Goal: Register for event/course

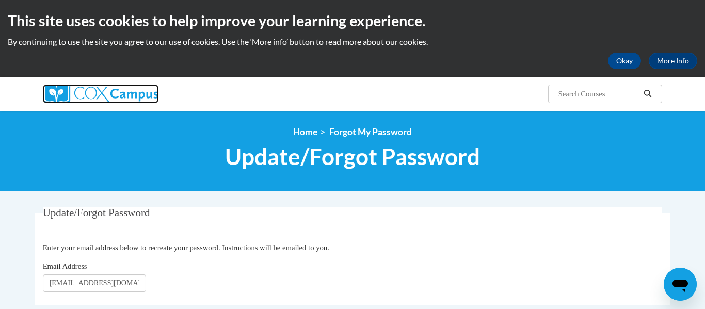
click at [114, 88] on img at bounding box center [101, 94] width 116 height 19
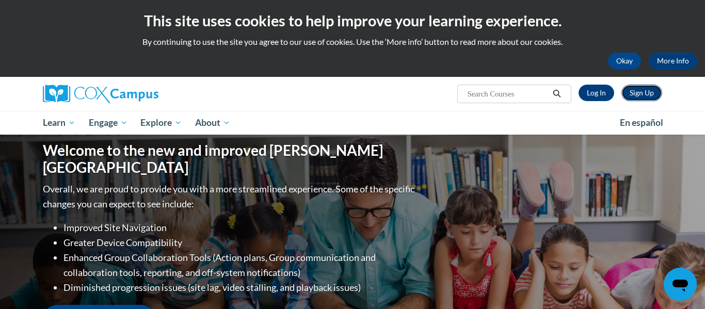
click at [645, 90] on link "Sign Up" at bounding box center [641, 93] width 41 height 17
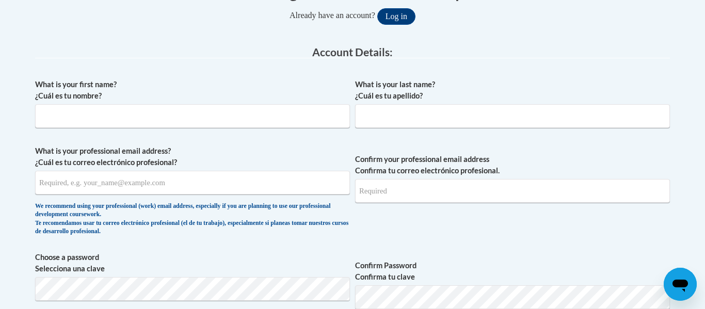
scroll to position [243, 0]
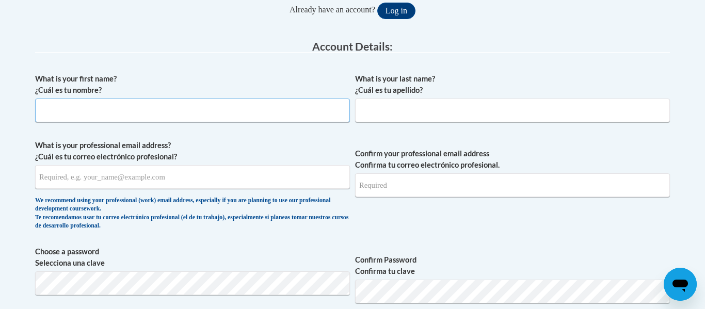
click at [179, 111] on input "What is your first name? ¿Cuál es tu nombre?" at bounding box center [192, 111] width 315 height 24
type input "Ciera"
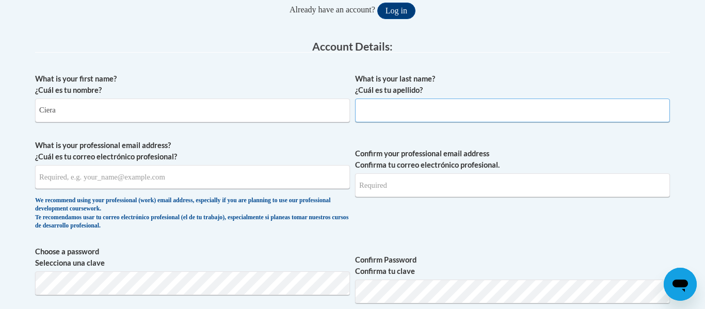
type input "Pyle"
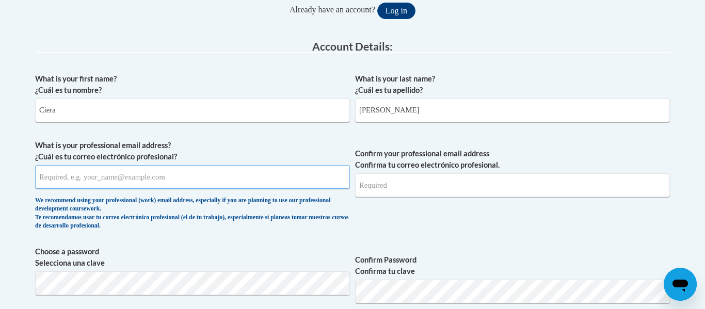
type input "[EMAIL_ADDRESS][DOMAIN_NAME]"
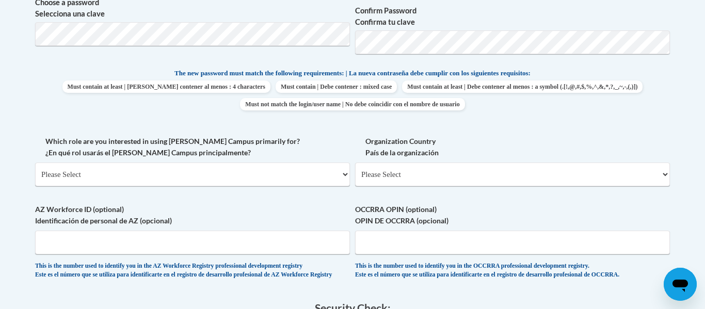
scroll to position [0, 0]
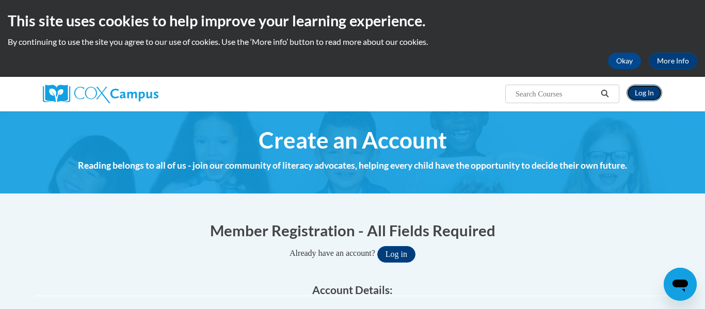
click at [652, 94] on link "Log In" at bounding box center [644, 93] width 36 height 17
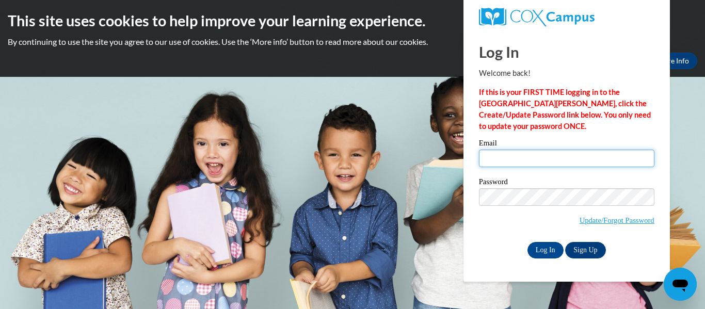
click at [516, 160] on input "Email" at bounding box center [566, 159] width 175 height 18
type input "[EMAIL_ADDRESS][DOMAIN_NAME]"
click at [661, 162] on div "Please enter your email! Please enter your password! Email Cpyle3655@gmail.com …" at bounding box center [566, 198] width 191 height 119
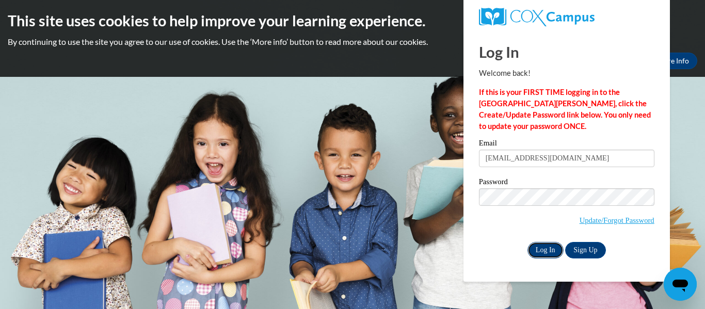
click at [538, 251] on input "Log In" at bounding box center [545, 250] width 36 height 17
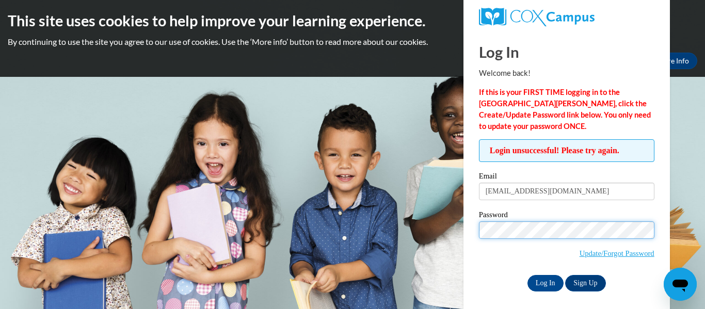
scroll to position [5, 0]
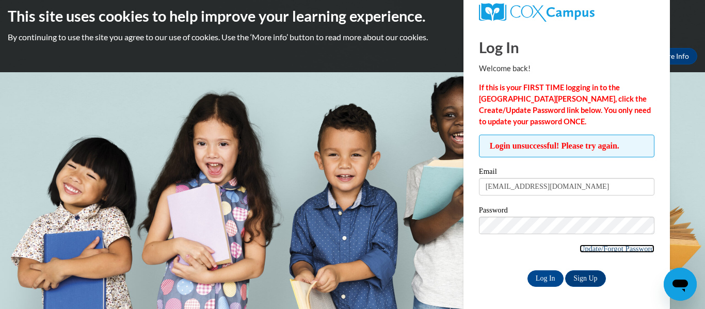
click at [616, 249] on link "Update/Forgot Password" at bounding box center [616, 248] width 75 height 8
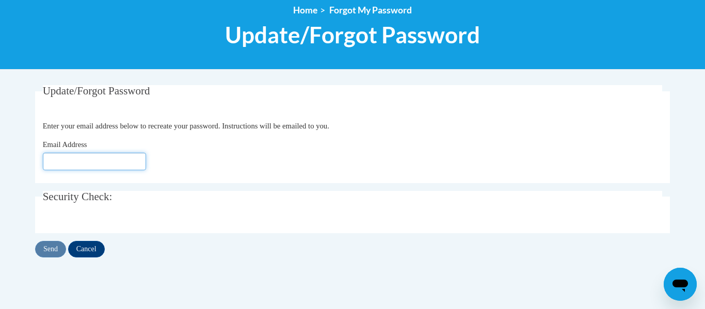
click at [129, 166] on input "Email Address" at bounding box center [94, 162] width 103 height 18
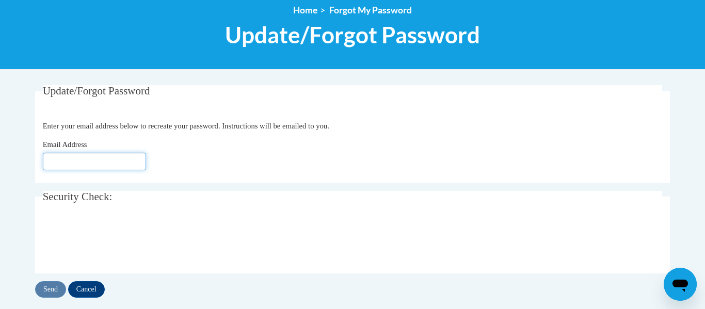
type input "[EMAIL_ADDRESS][DOMAIN_NAME]"
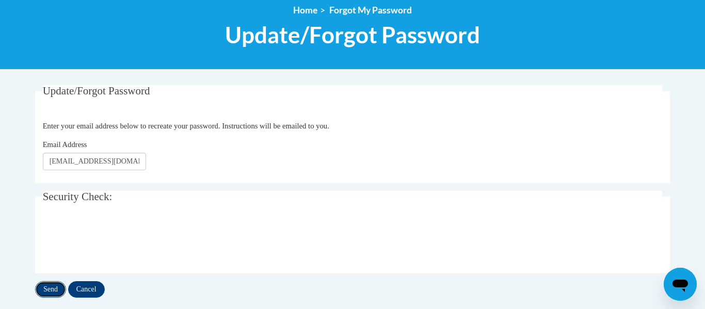
click at [50, 285] on input "Send" at bounding box center [50, 289] width 31 height 17
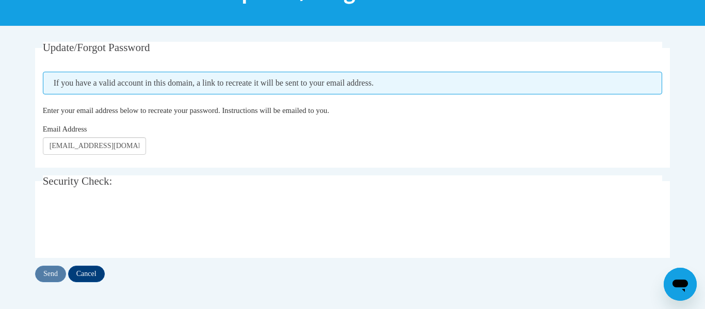
scroll to position [166, 0]
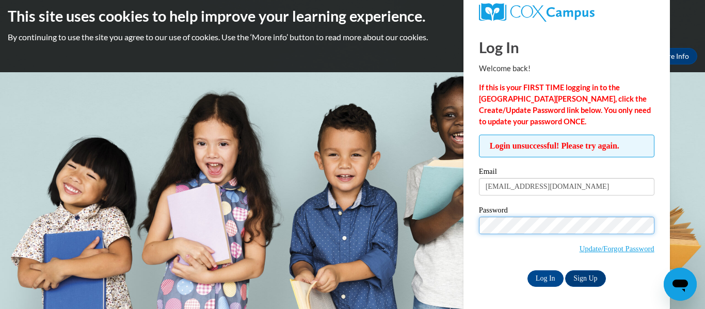
click at [527, 270] on input "Log In" at bounding box center [545, 278] width 36 height 17
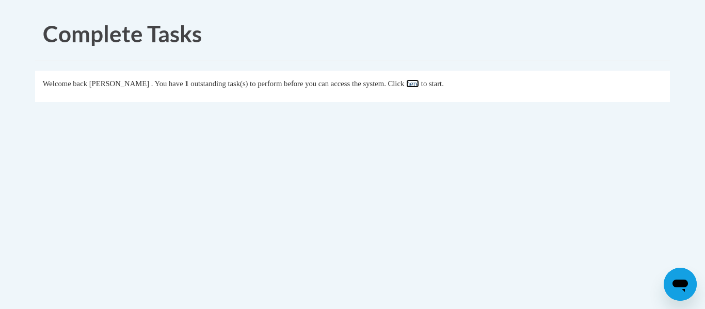
click at [419, 84] on link "here" at bounding box center [412, 83] width 13 height 8
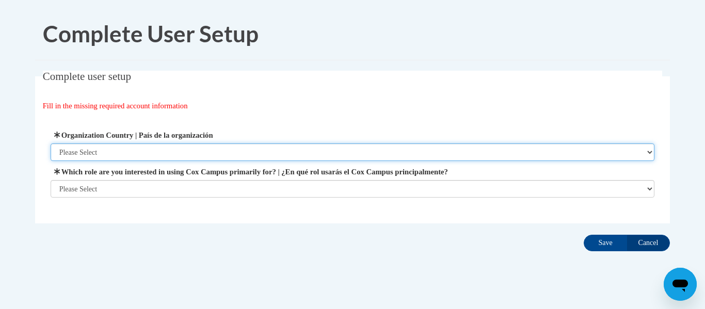
click at [198, 153] on select "Please Select [GEOGRAPHIC_DATA] | [GEOGRAPHIC_DATA] Outside of [GEOGRAPHIC_DATA…" at bounding box center [353, 152] width 604 height 18
select select "ad49bcad-a171-4b2e-b99c-48b446064914"
click at [51, 143] on select "Please Select [GEOGRAPHIC_DATA] | [GEOGRAPHIC_DATA] Outside of [GEOGRAPHIC_DATA…" at bounding box center [353, 152] width 604 height 18
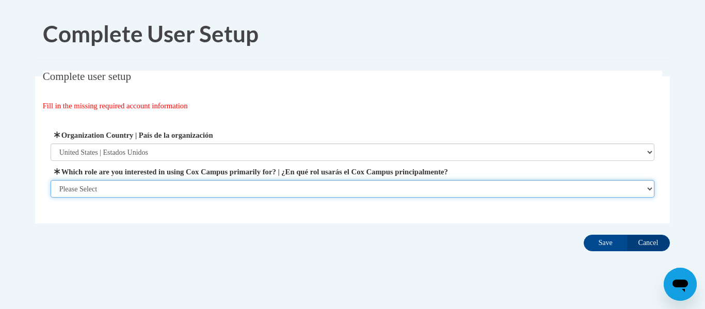
click at [172, 191] on select "Please Select College/University | Colegio/Universidad Community/Nonprofit Part…" at bounding box center [353, 189] width 604 height 18
select select "fbf2d438-af2f-41f8-98f1-81c410e29de3"
click at [51, 198] on select "Please Select College/University | Colegio/Universidad Community/Nonprofit Part…" at bounding box center [353, 189] width 604 height 18
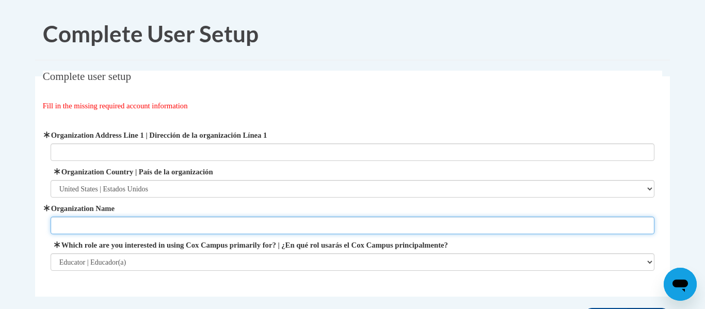
click at [143, 221] on input "Organization Name" at bounding box center [353, 226] width 604 height 18
type input "Small wonders"
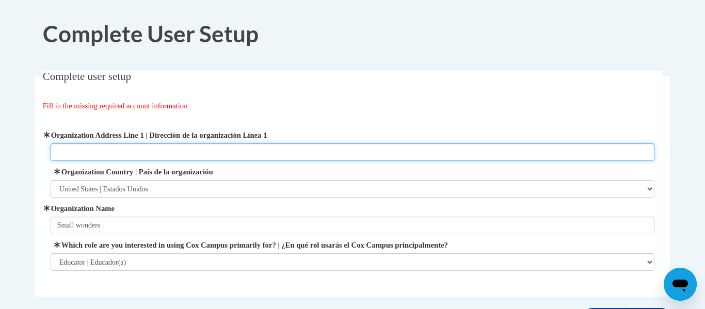
click at [128, 158] on input "Organization Address Line 1 | Dirección de la organización Línea 1" at bounding box center [353, 152] width 604 height 18
paste input "[STREET_ADDRESS][PERSON_NAME]"
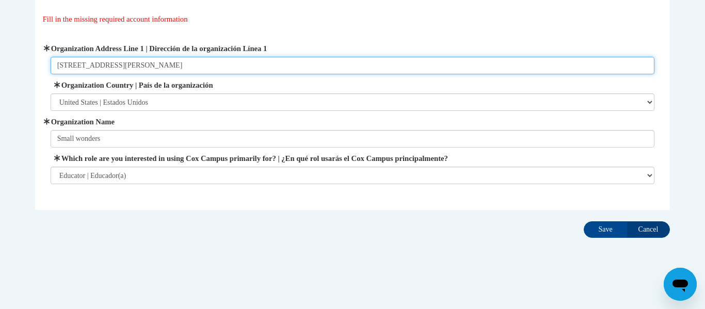
scroll to position [89, 0]
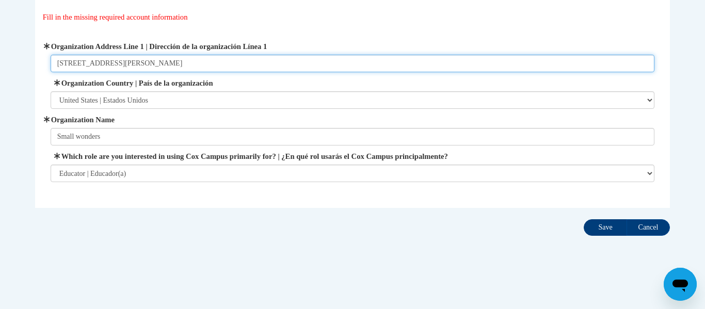
type input "[STREET_ADDRESS][PERSON_NAME]"
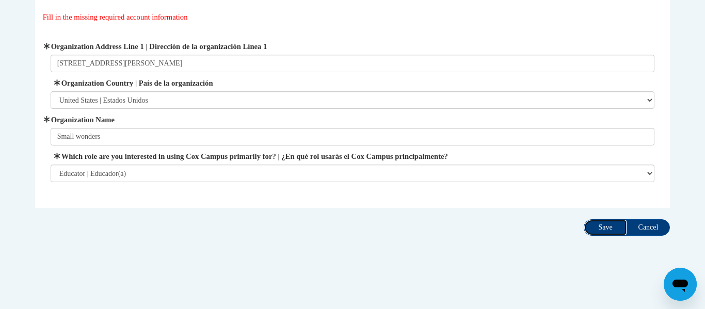
click at [610, 230] on input "Save" at bounding box center [604, 227] width 43 height 17
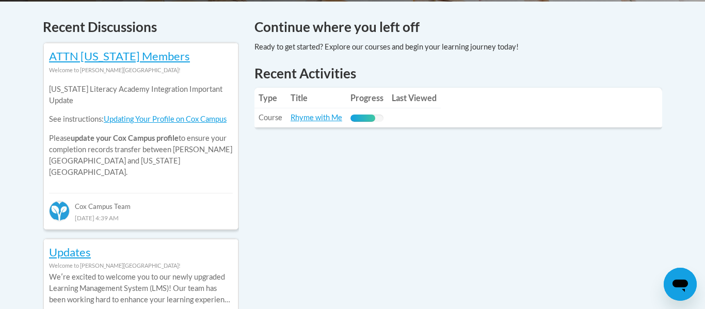
scroll to position [438, 0]
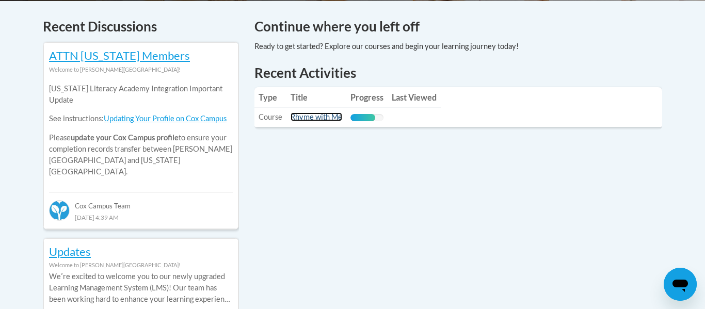
click at [329, 117] on link "Rhyme with Me" at bounding box center [316, 116] width 52 height 9
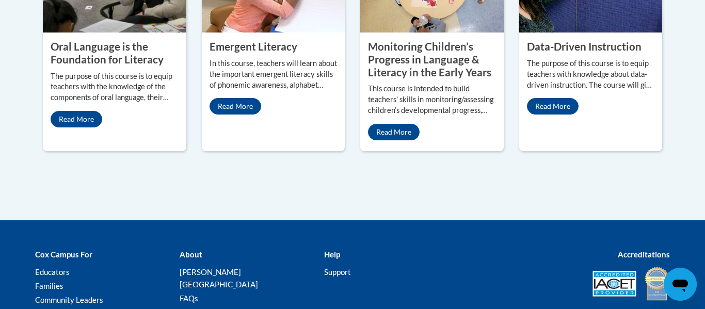
scroll to position [1070, 0]
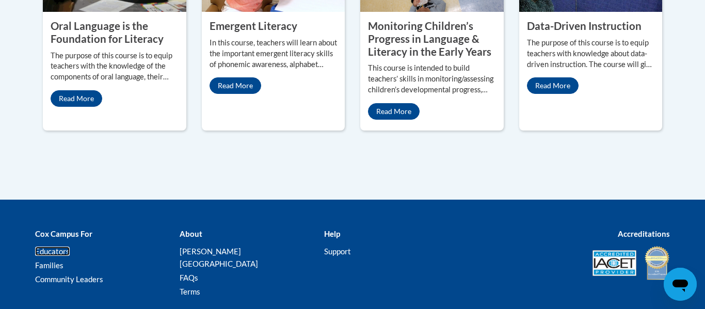
click at [60, 247] on link "Educators" at bounding box center [52, 251] width 35 height 9
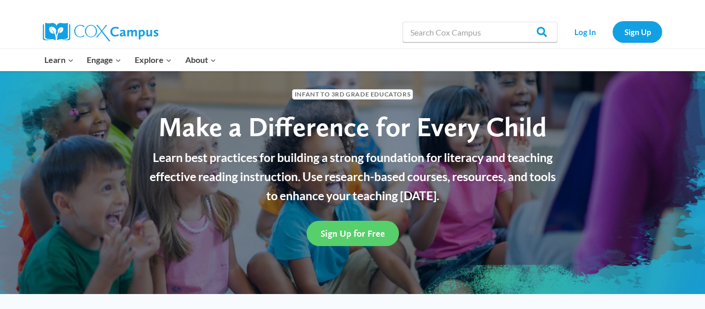
scroll to position [21, 0]
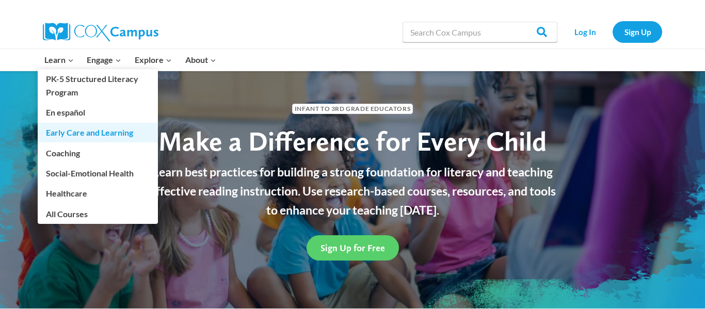
click at [72, 137] on link "Early Care and Learning" at bounding box center [98, 133] width 120 height 20
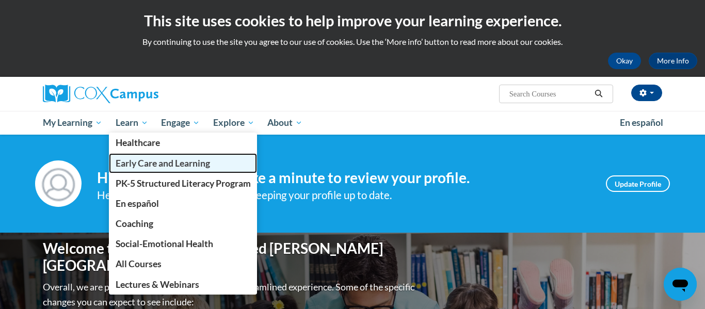
click at [150, 165] on span "Early Care and Learning" at bounding box center [163, 163] width 94 height 11
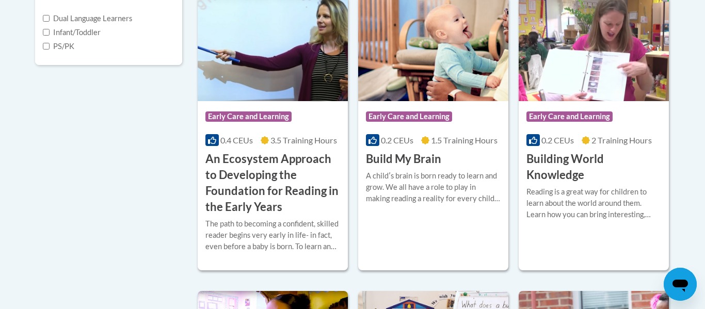
scroll to position [410, 0]
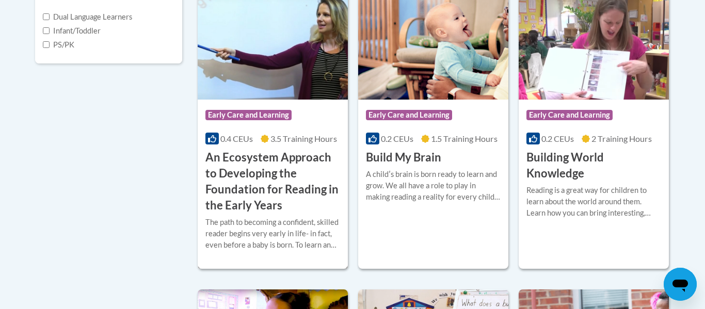
click at [231, 167] on h3 "An Ecosystem Approach to Developing the Foundation for Reading in the Early Yea…" at bounding box center [272, 181] width 135 height 63
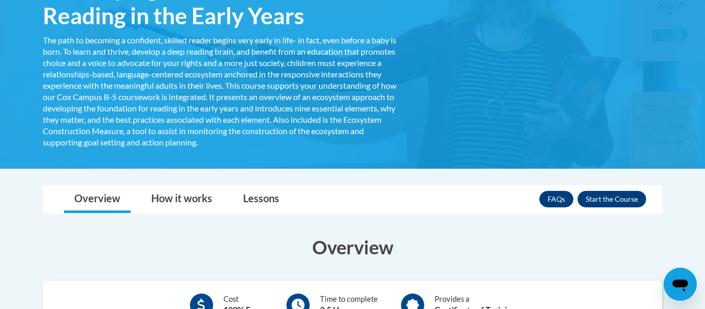
scroll to position [237, 0]
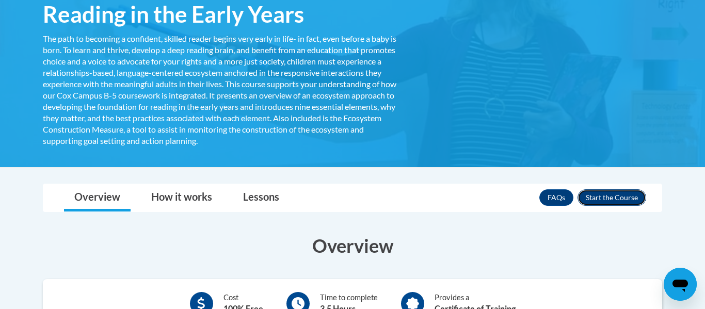
click at [613, 191] on button "Enroll" at bounding box center [611, 197] width 69 height 17
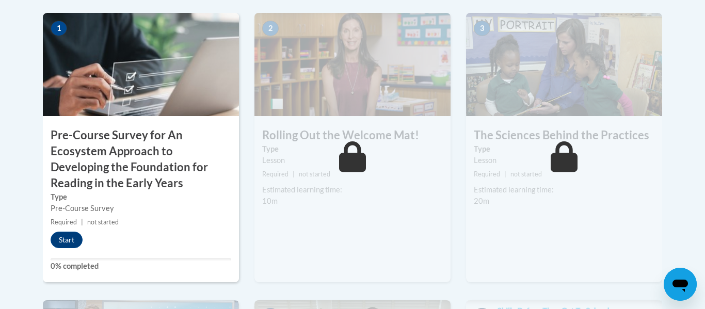
scroll to position [357, 0]
click at [69, 243] on button "Start" at bounding box center [67, 240] width 32 height 17
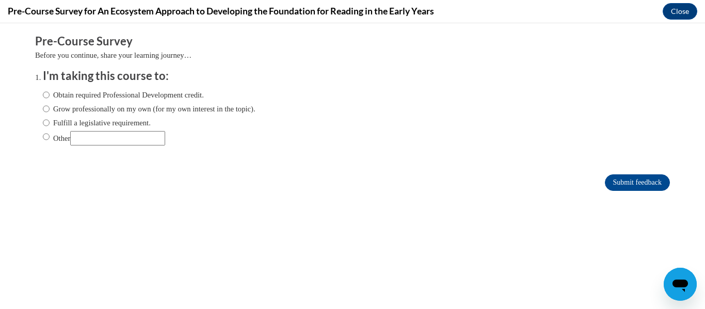
scroll to position [0, 0]
click at [140, 94] on label "Obtain required Professional Development credit." at bounding box center [123, 94] width 161 height 11
click at [50, 94] on input "Obtain required Professional Development credit." at bounding box center [46, 94] width 7 height 11
radio input "true"
click at [652, 184] on input "Submit feedback" at bounding box center [636, 182] width 65 height 17
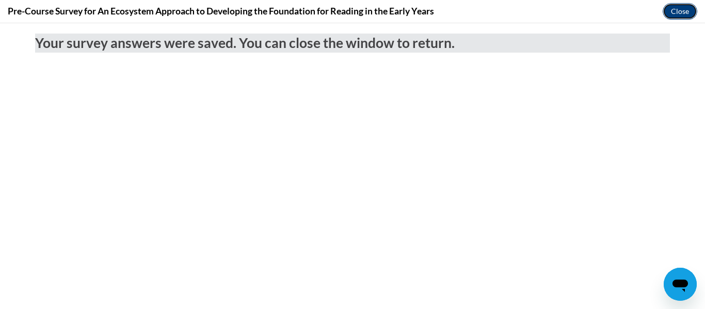
click at [684, 14] on button "Close" at bounding box center [679, 11] width 35 height 17
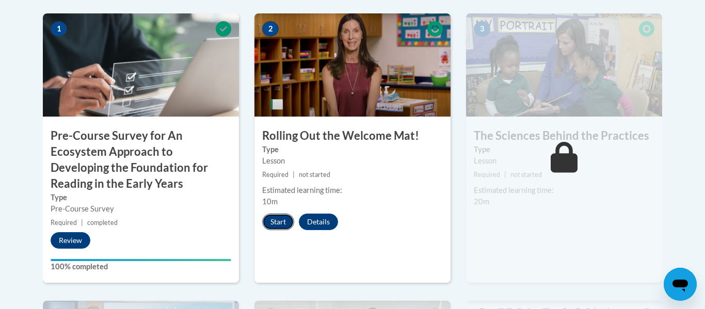
click at [281, 215] on button "Start" at bounding box center [278, 222] width 32 height 17
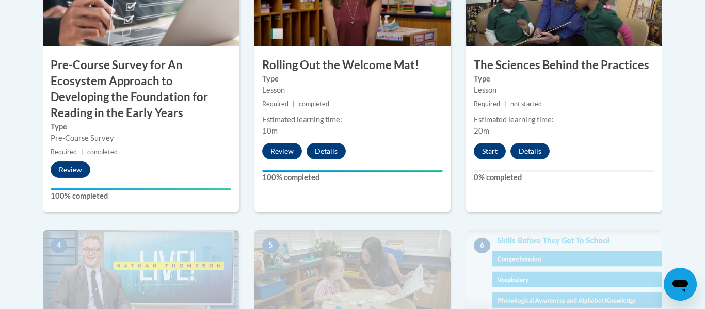
scroll to position [424, 0]
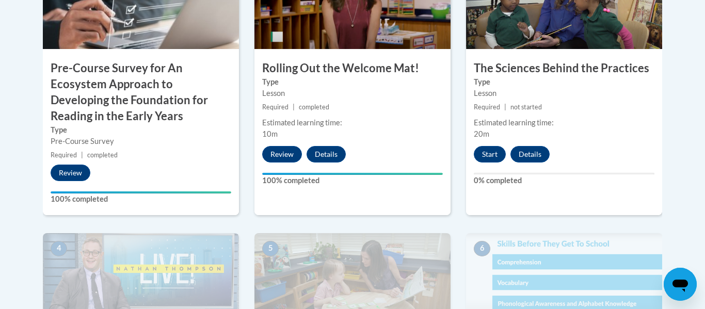
click at [598, 94] on div "Lesson" at bounding box center [563, 93] width 181 height 11
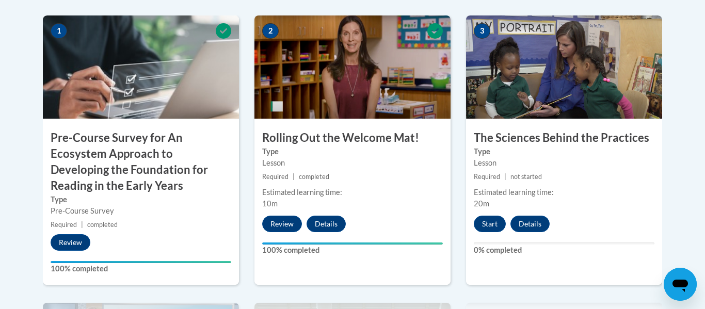
scroll to position [354, 0]
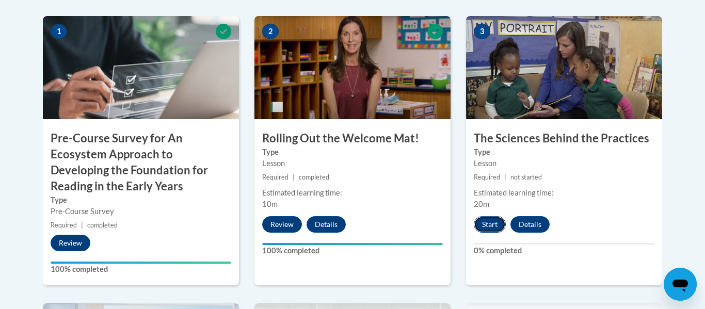
click at [502, 229] on button "Start" at bounding box center [489, 224] width 32 height 17
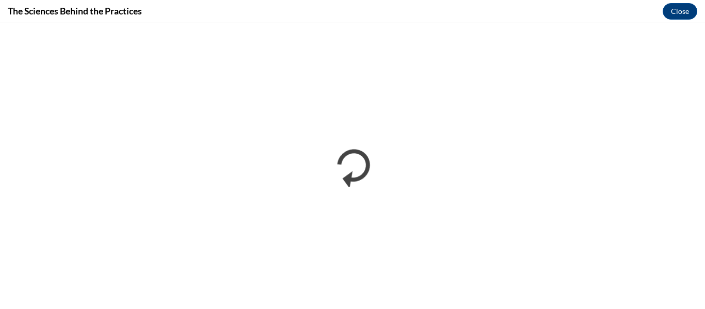
scroll to position [0, 0]
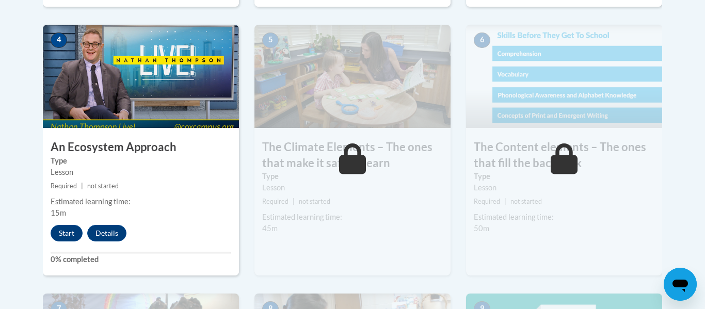
scroll to position [630, 0]
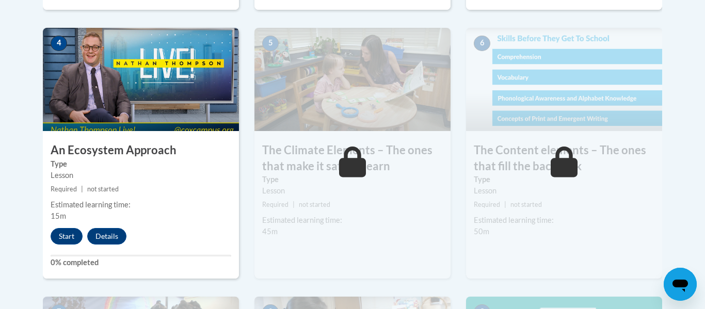
click at [135, 78] on img at bounding box center [141, 79] width 196 height 103
click at [55, 241] on button "Start" at bounding box center [67, 236] width 32 height 17
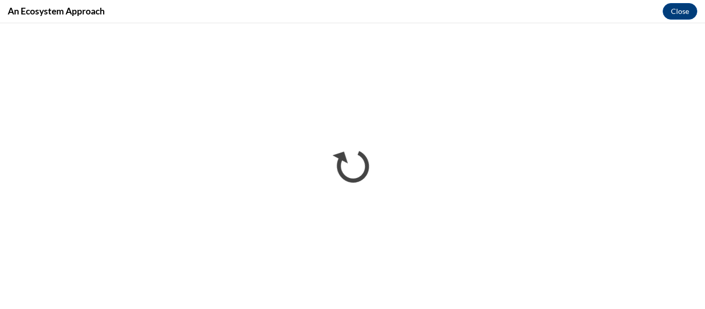
scroll to position [0, 0]
click at [602, 23] on iframe at bounding box center [352, 166] width 705 height 286
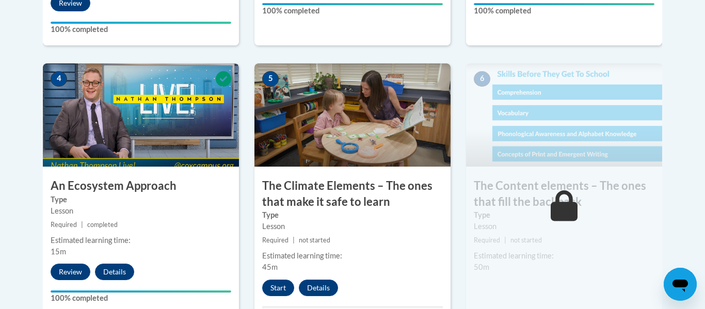
scroll to position [596, 0]
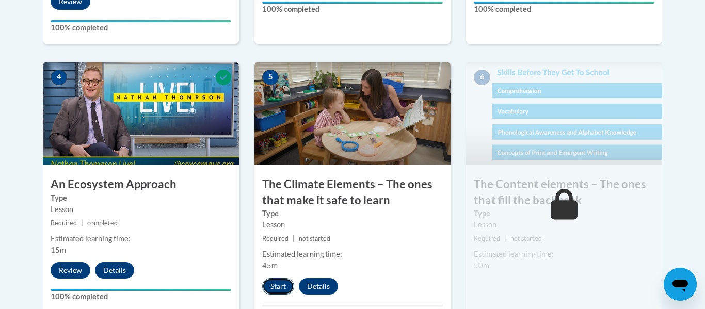
click at [270, 284] on button "Start" at bounding box center [278, 286] width 32 height 17
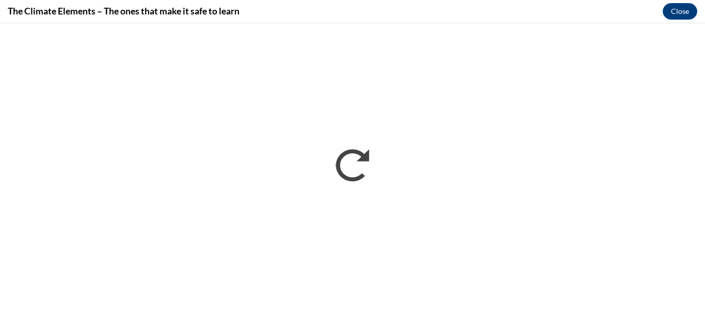
scroll to position [0, 0]
